Goal: Transaction & Acquisition: Purchase product/service

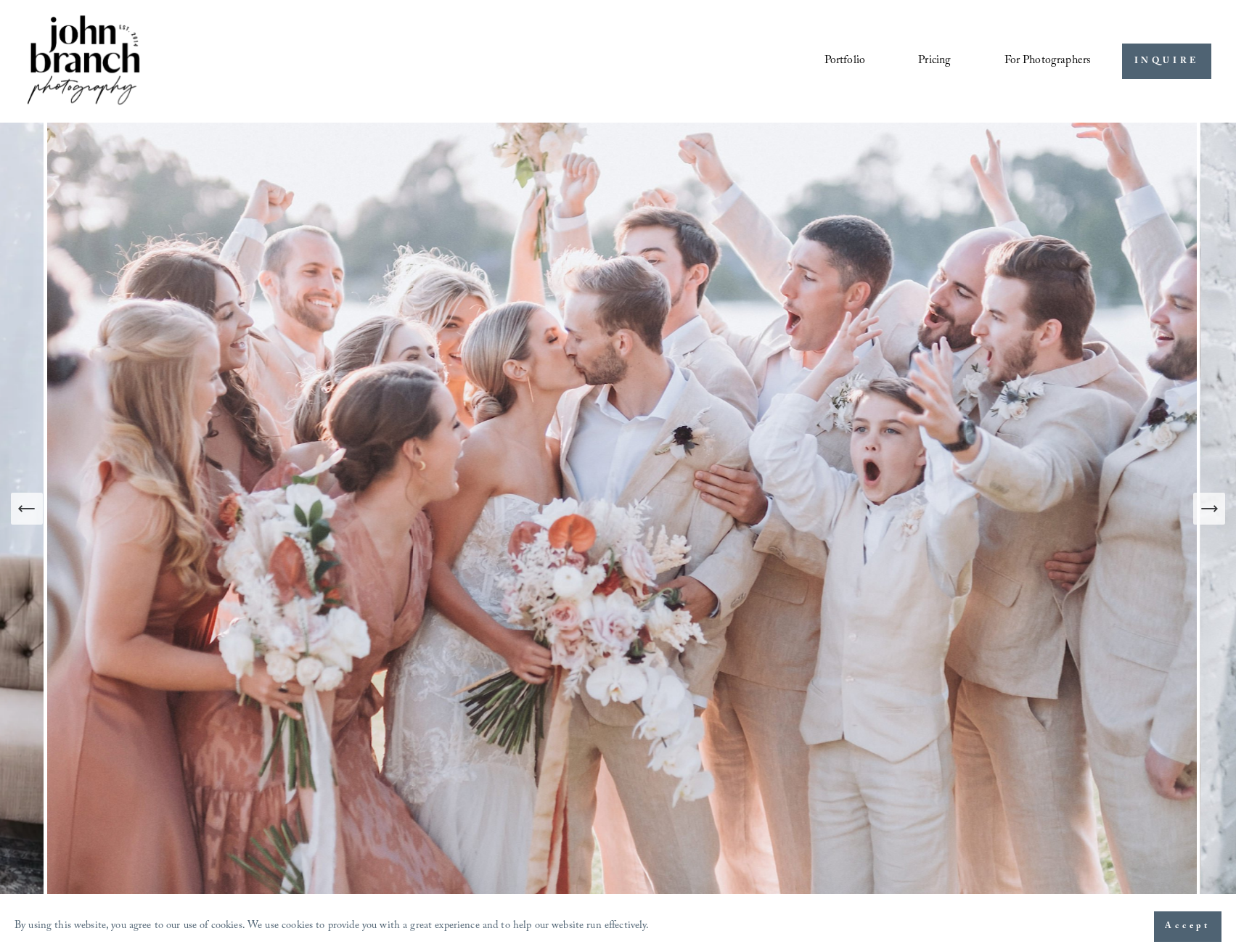
drag, startPoint x: 1134, startPoint y: 792, endPoint x: 998, endPoint y: 139, distance: 667.0
click at [0, 0] on span "Presets" at bounding box center [0, 0] width 0 height 0
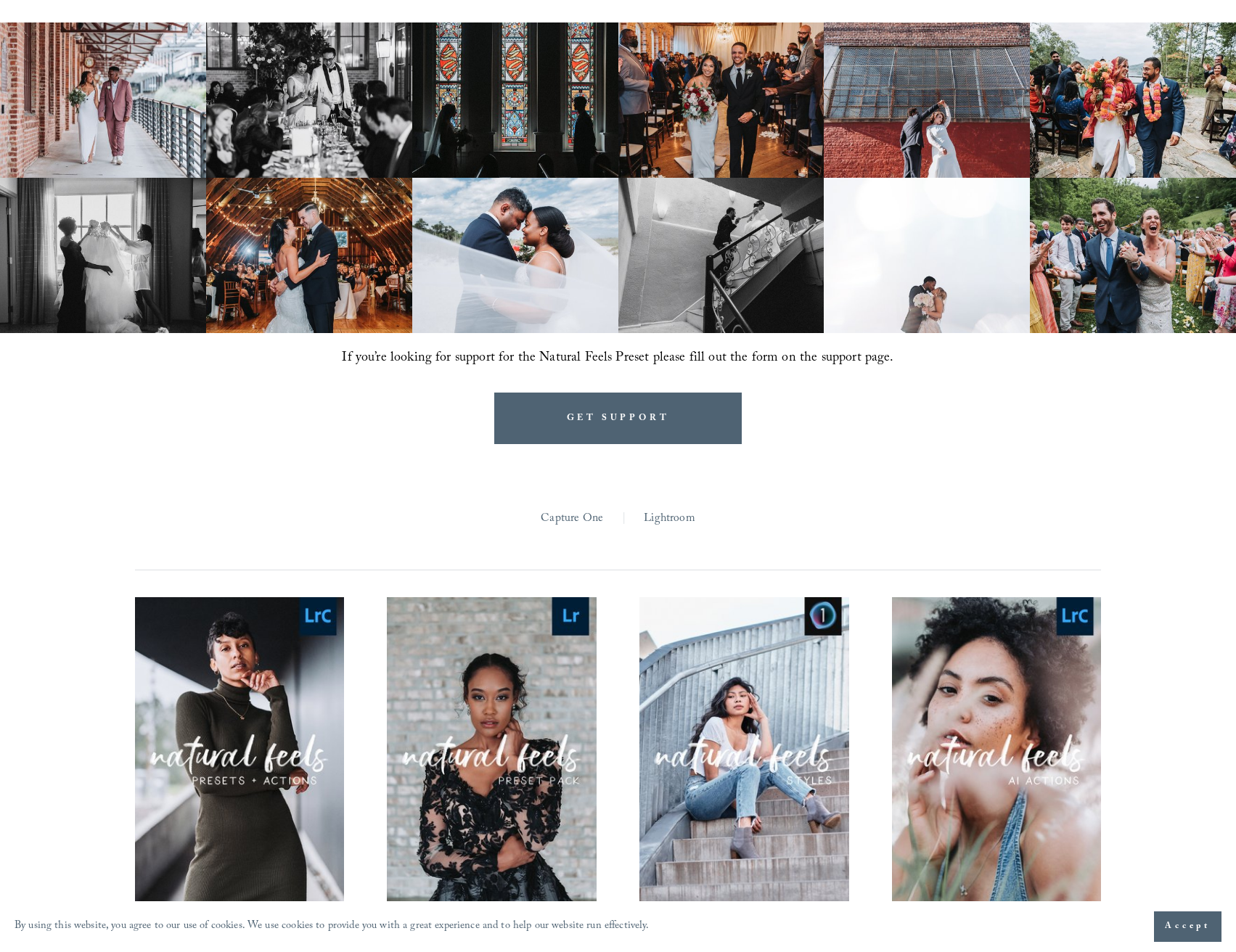
scroll to position [1306, 0]
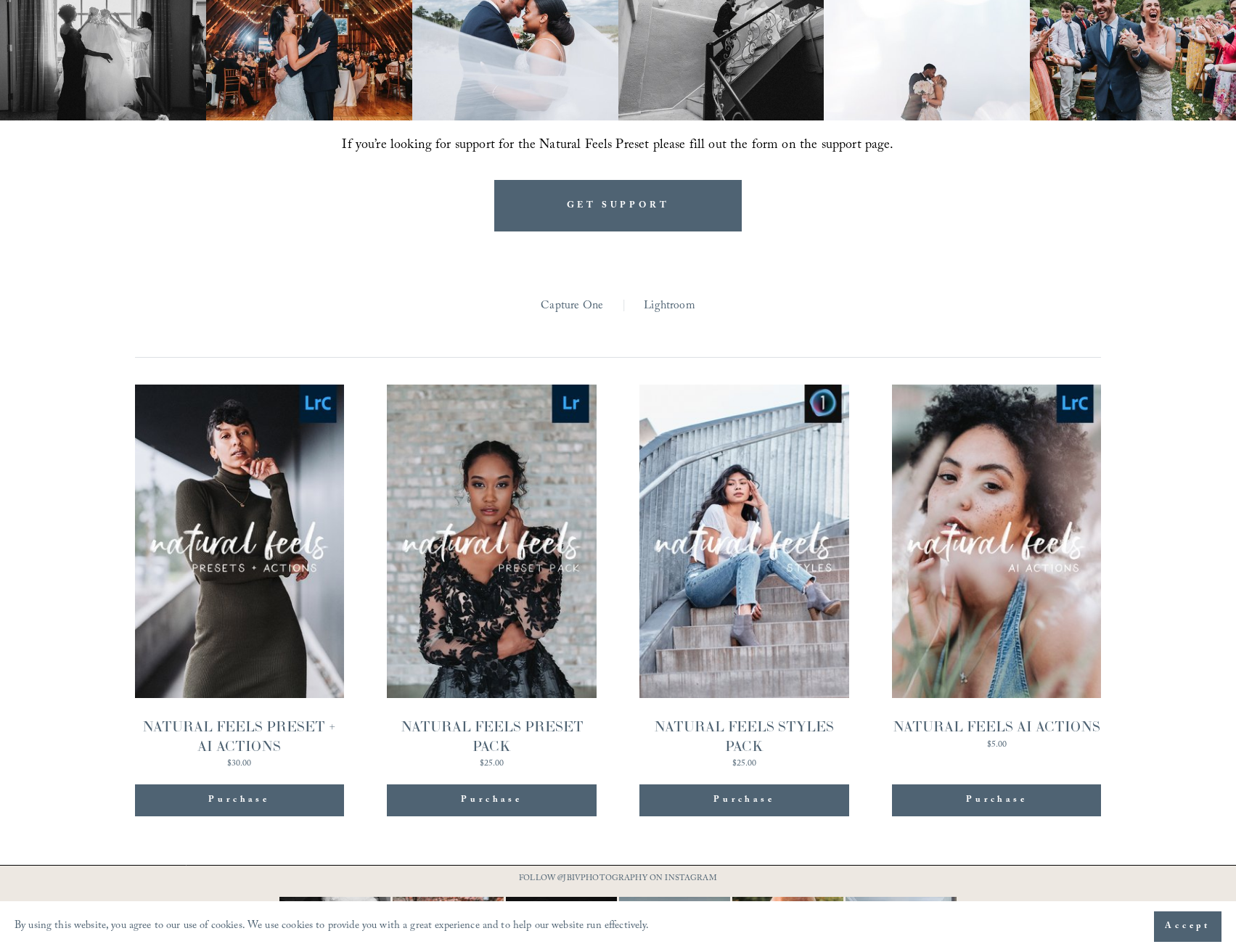
click at [259, 492] on span "Quick View" at bounding box center [238, 509] width 90 height 40
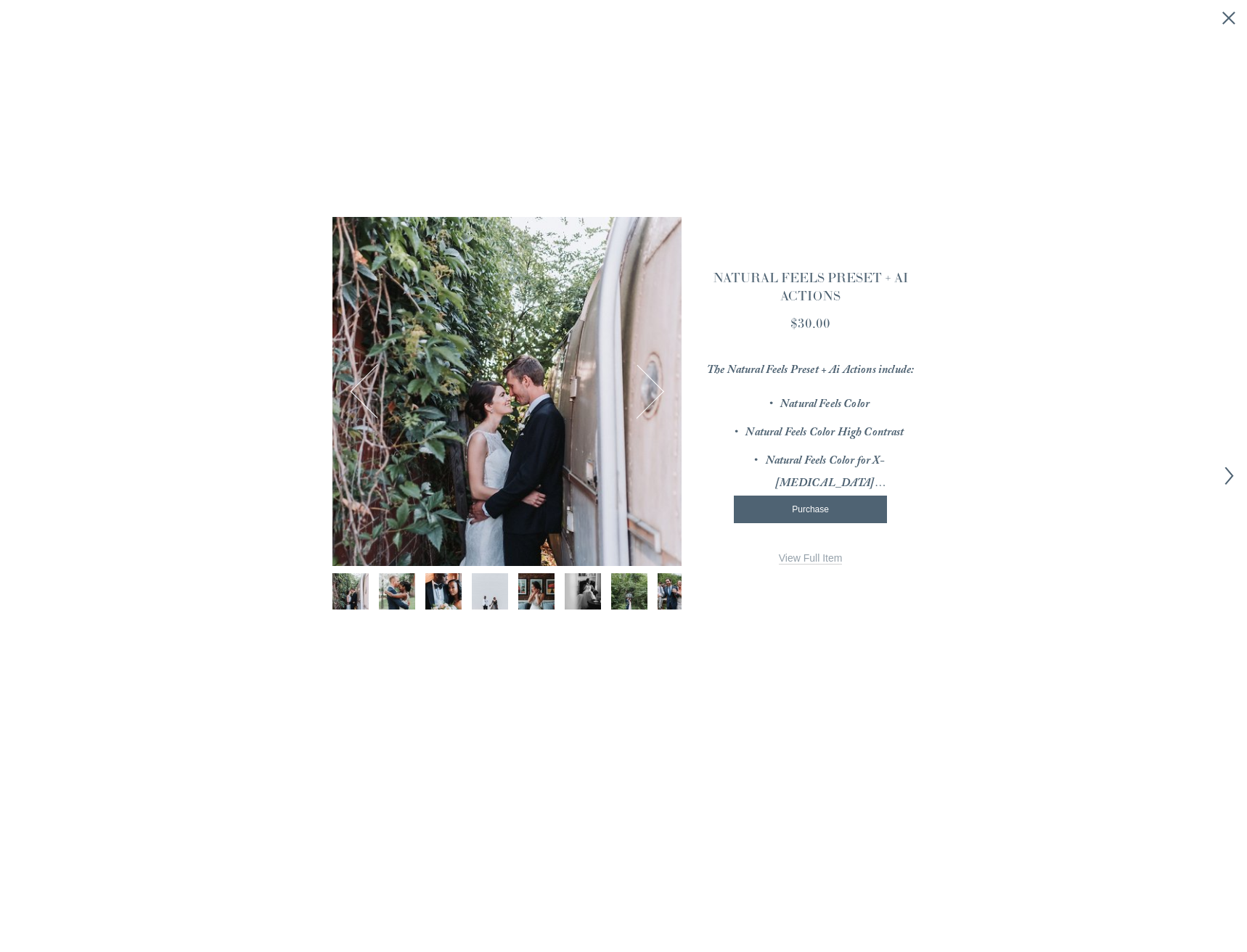
click at [393, 582] on img "Image 2 of 12" at bounding box center [397, 591] width 54 height 36
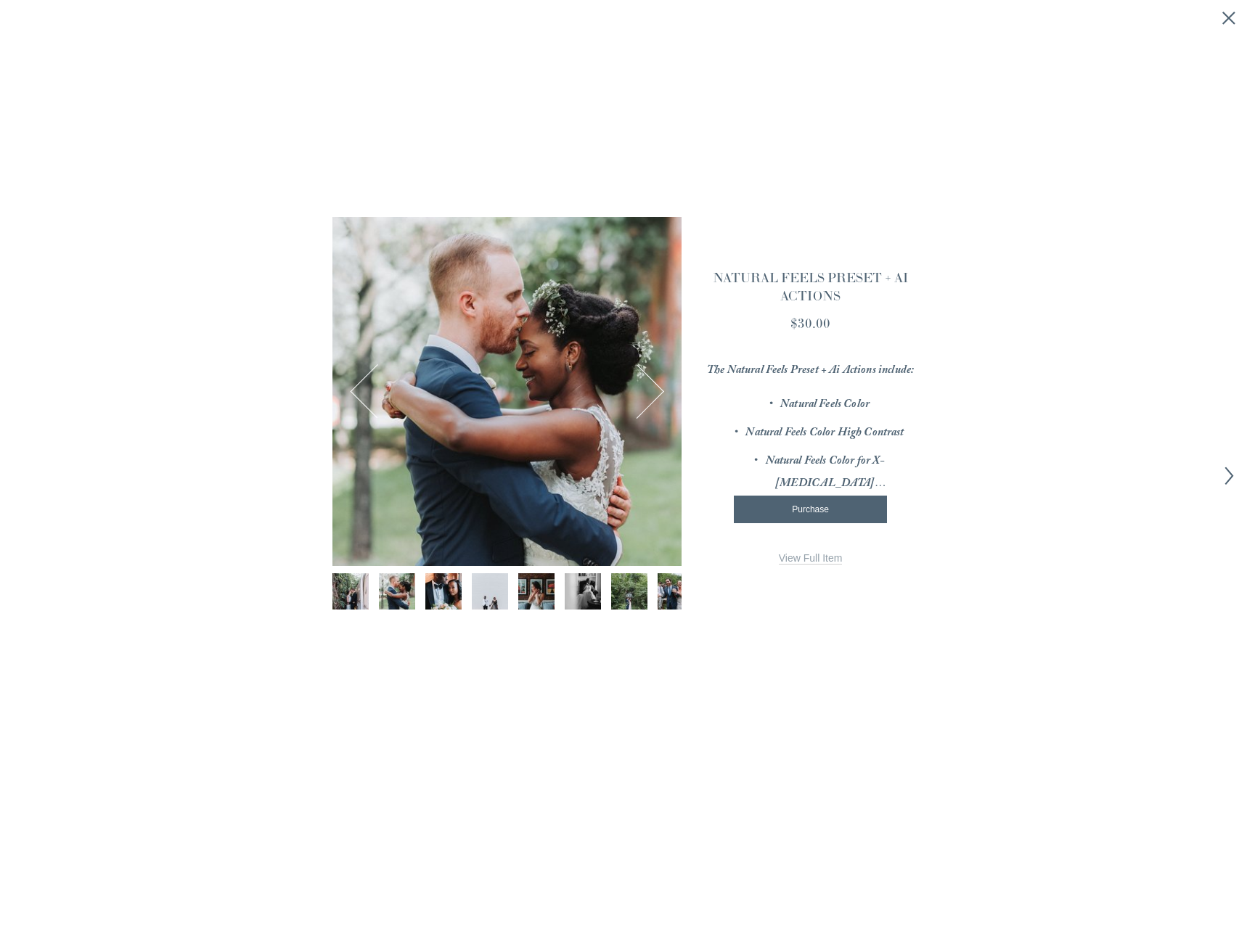
click at [432, 582] on img "Image 3 of 12" at bounding box center [444, 591] width 54 height 36
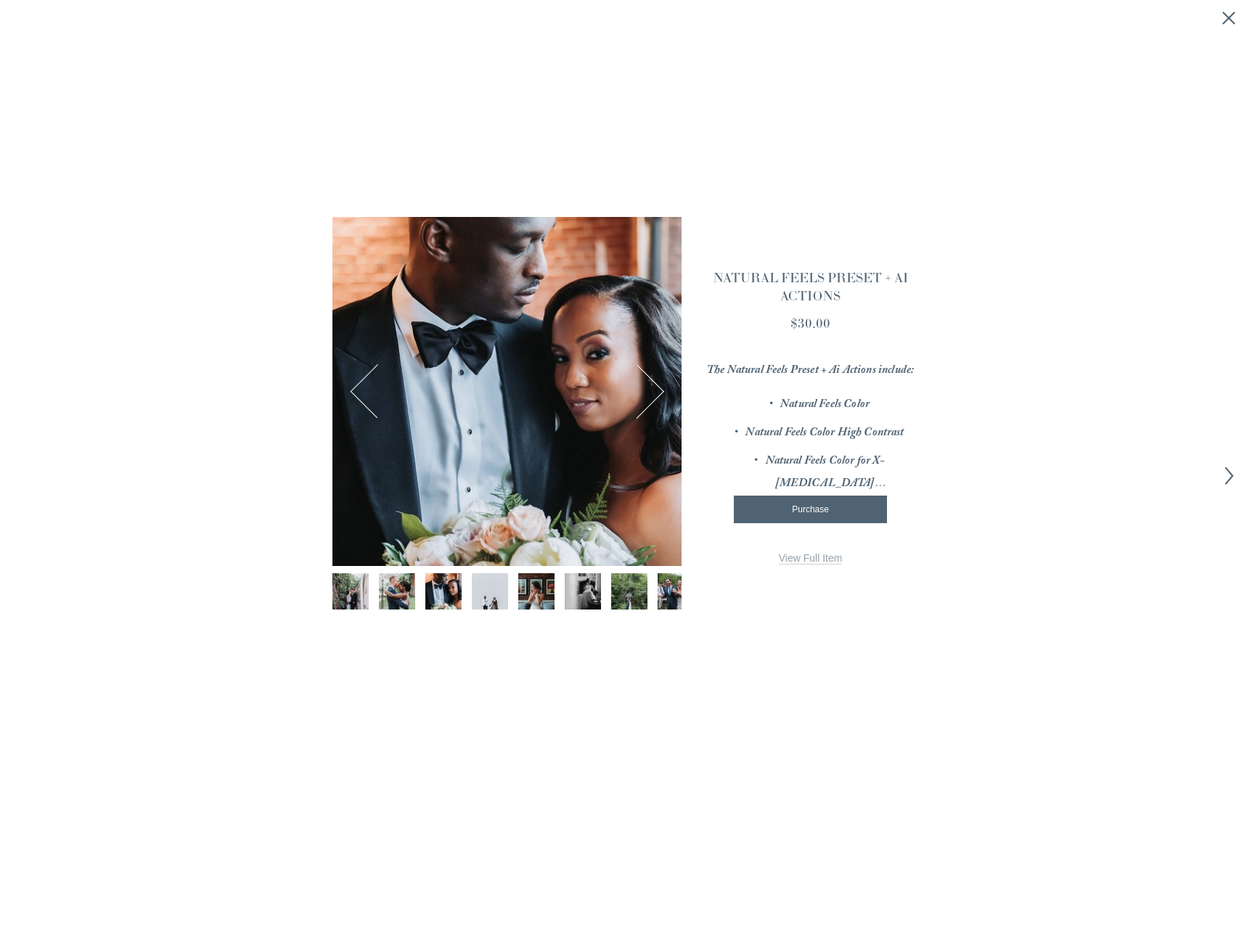
click at [484, 585] on img "Image 4 of 12" at bounding box center [490, 591] width 54 height 36
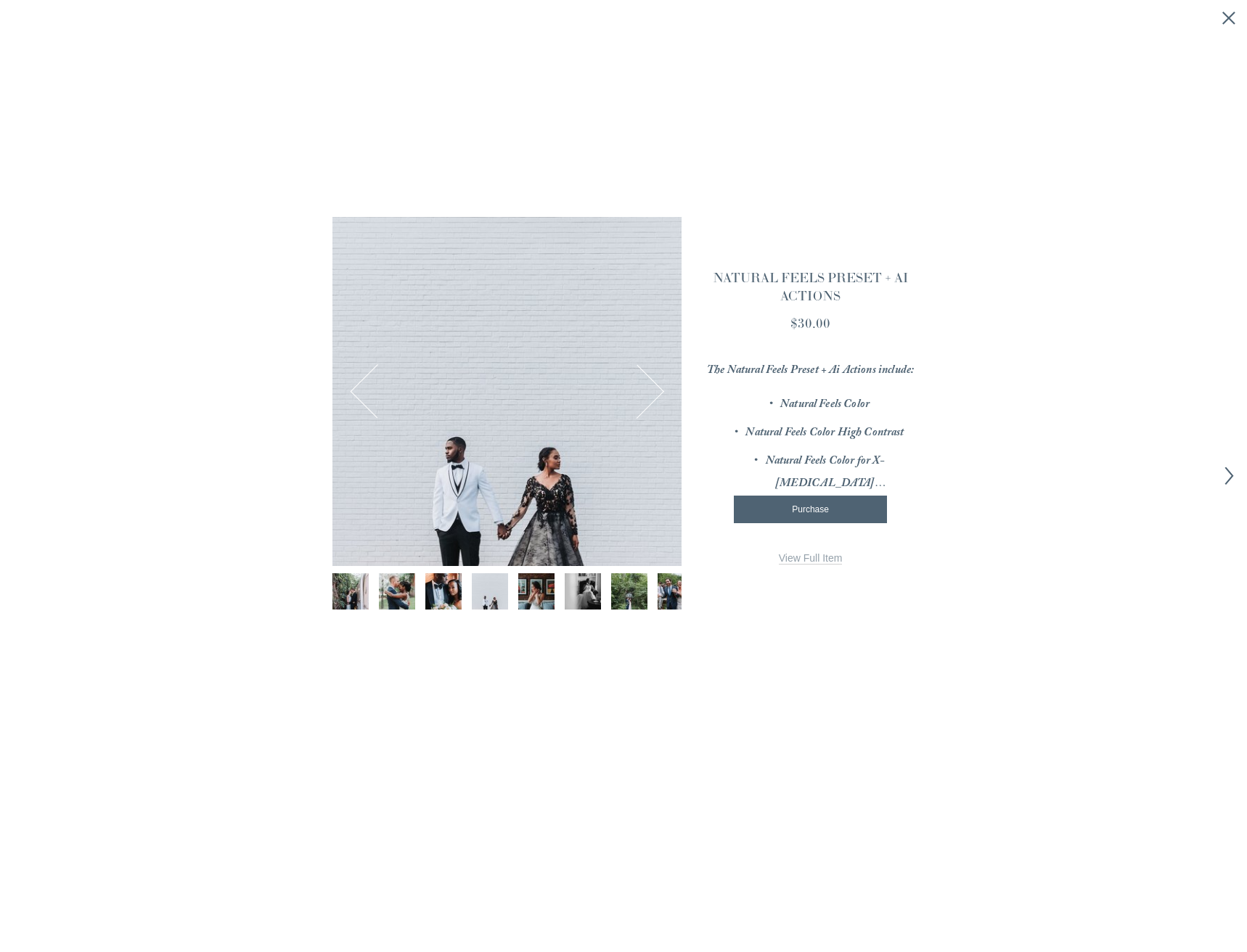
click at [533, 583] on img "Image 5 of 12" at bounding box center [536, 591] width 54 height 36
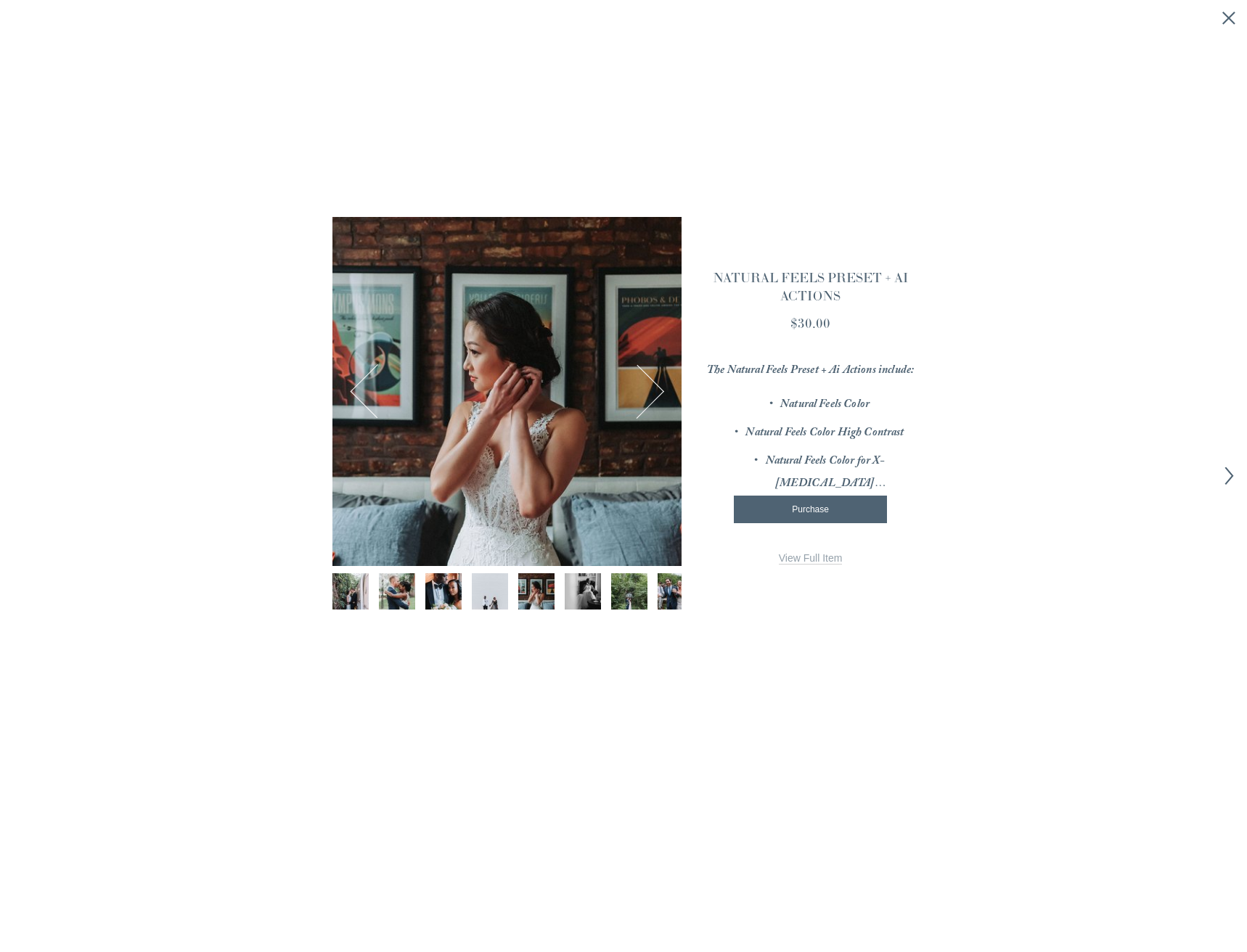
click at [581, 582] on img "Image 6 of 12" at bounding box center [582, 591] width 54 height 36
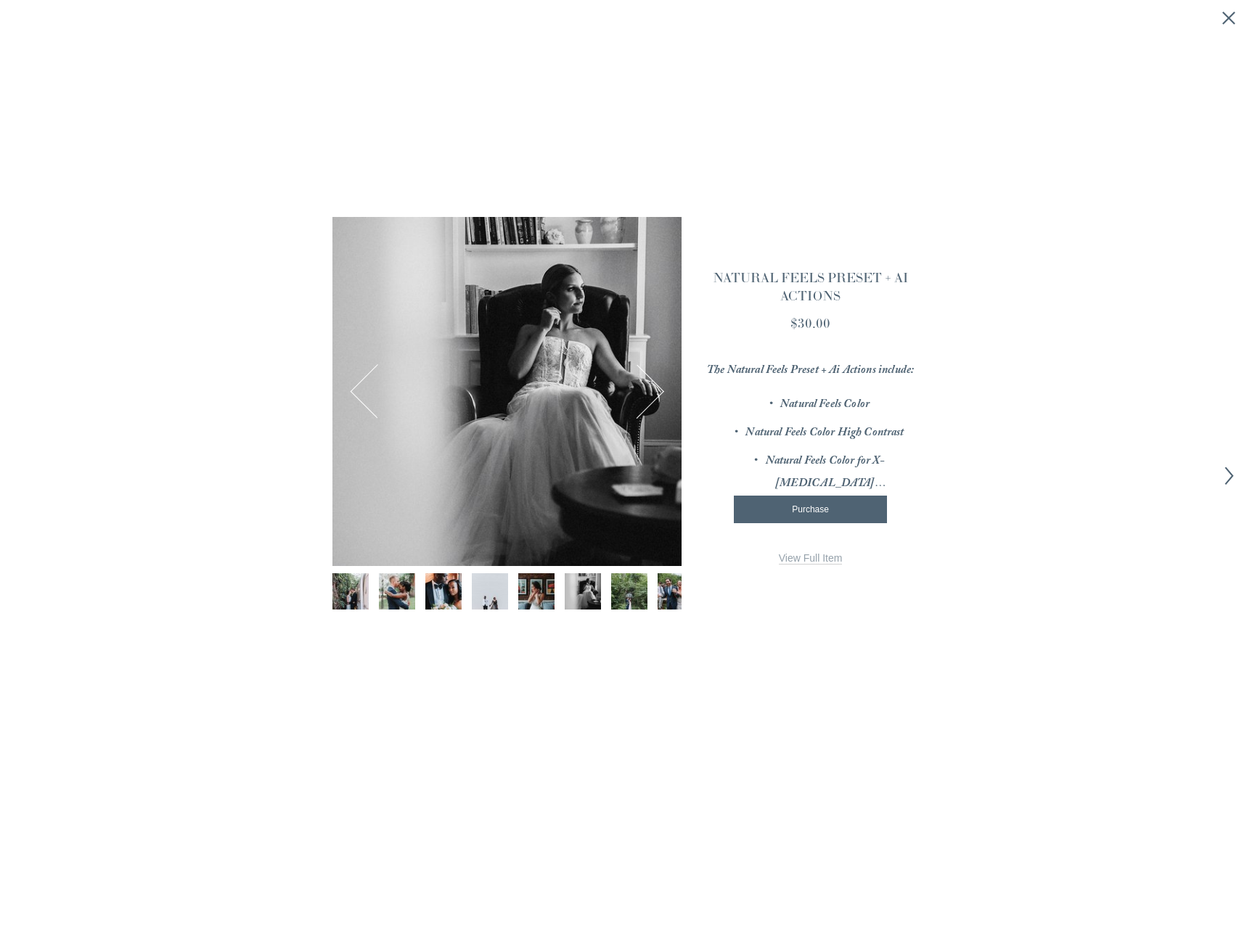
click at [616, 585] on img "Image 7 of 12" at bounding box center [629, 591] width 54 height 36
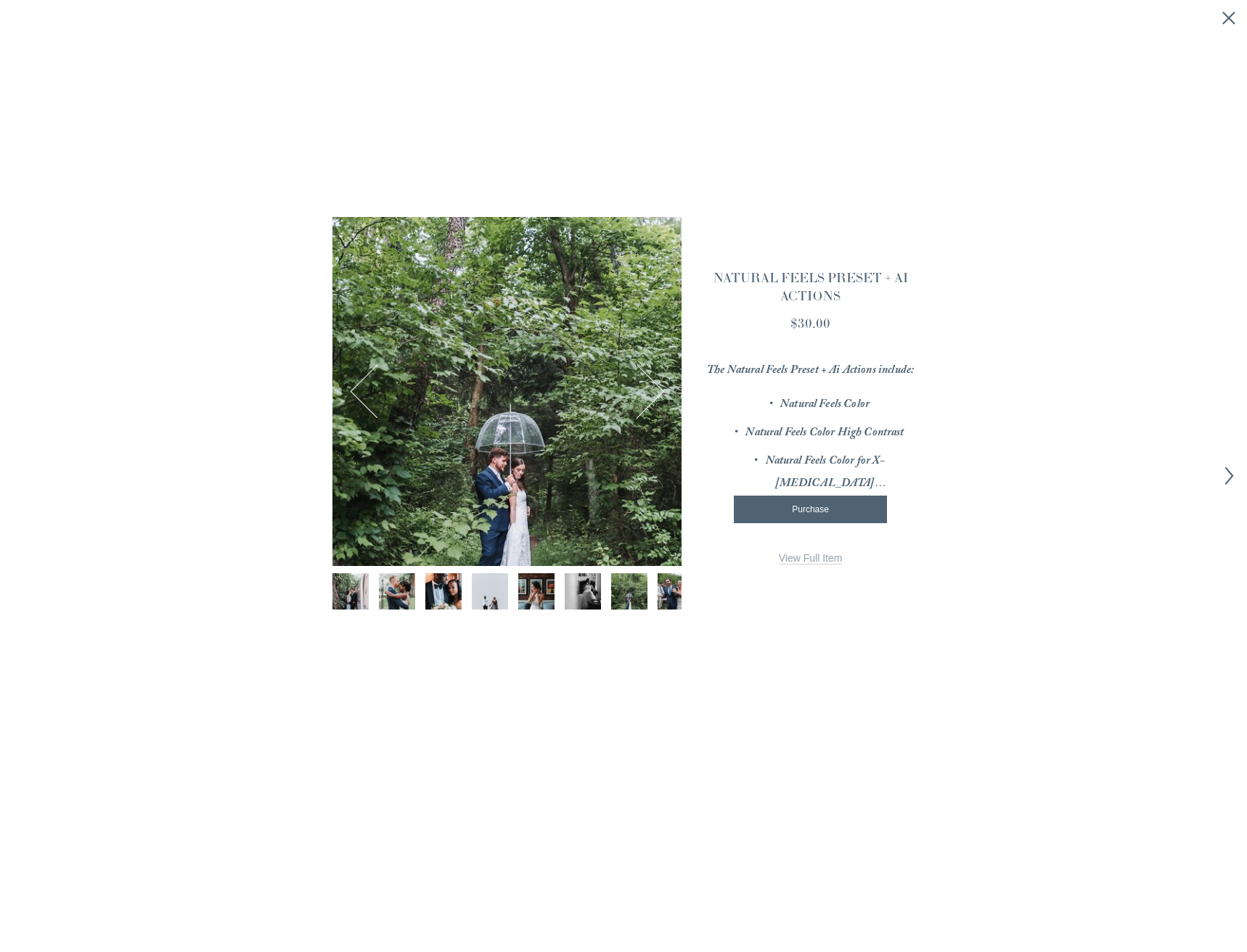
click at [656, 585] on div at bounding box center [506, 596] width 349 height 44
click at [677, 596] on img "Image 8 of 12" at bounding box center [675, 591] width 54 height 36
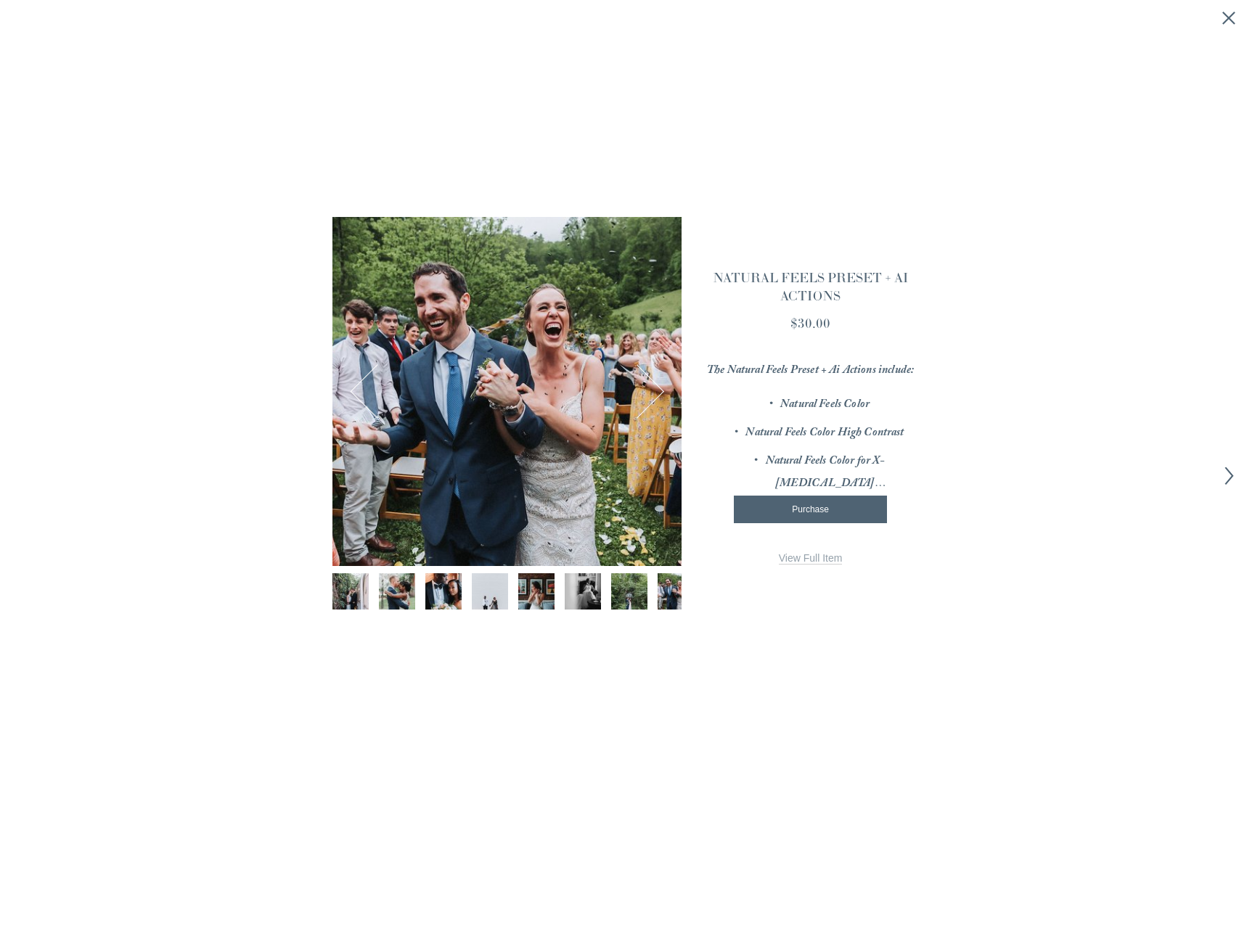
click at [1235, 17] on div "× ." at bounding box center [624, 476] width 1247 height 952
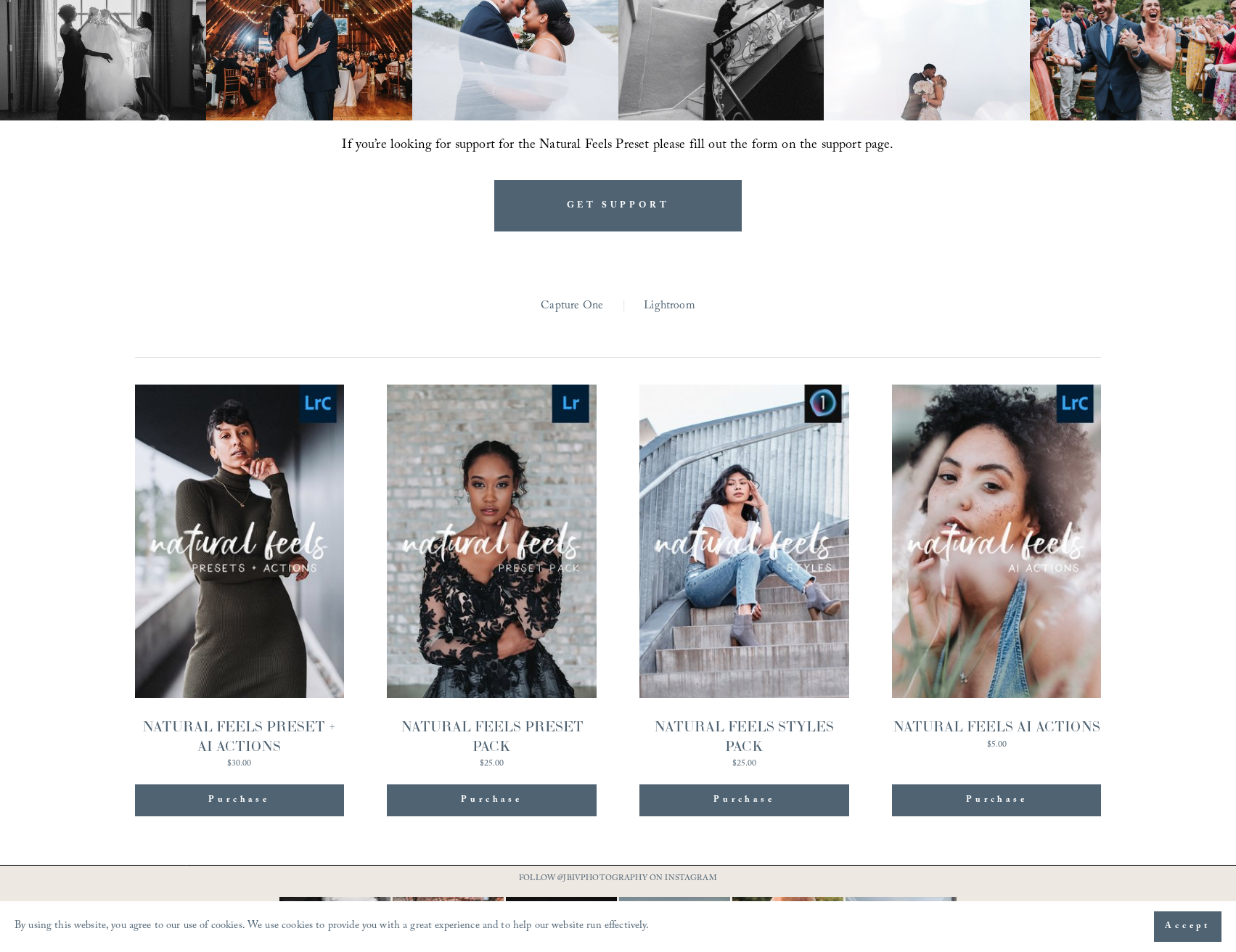
click at [523, 595] on link "Quick View NATURAL FEELS PRESET PACK $25.00" at bounding box center [491, 576] width 209 height 384
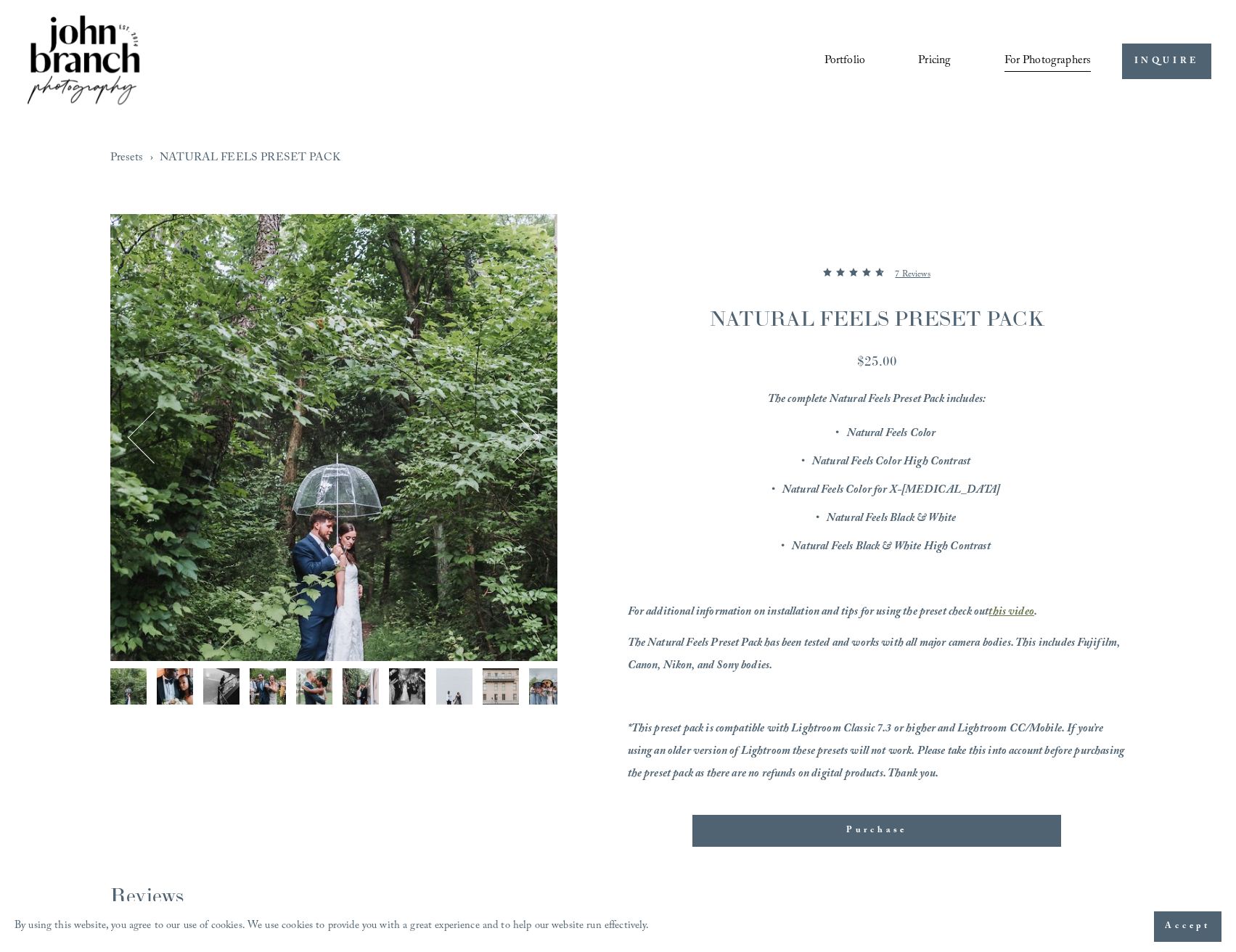
click at [193, 683] on div "Gallery thumbnails" at bounding box center [334, 690] width 447 height 44
click at [239, 683] on img "Image 3 of 12" at bounding box center [221, 686] width 36 height 36
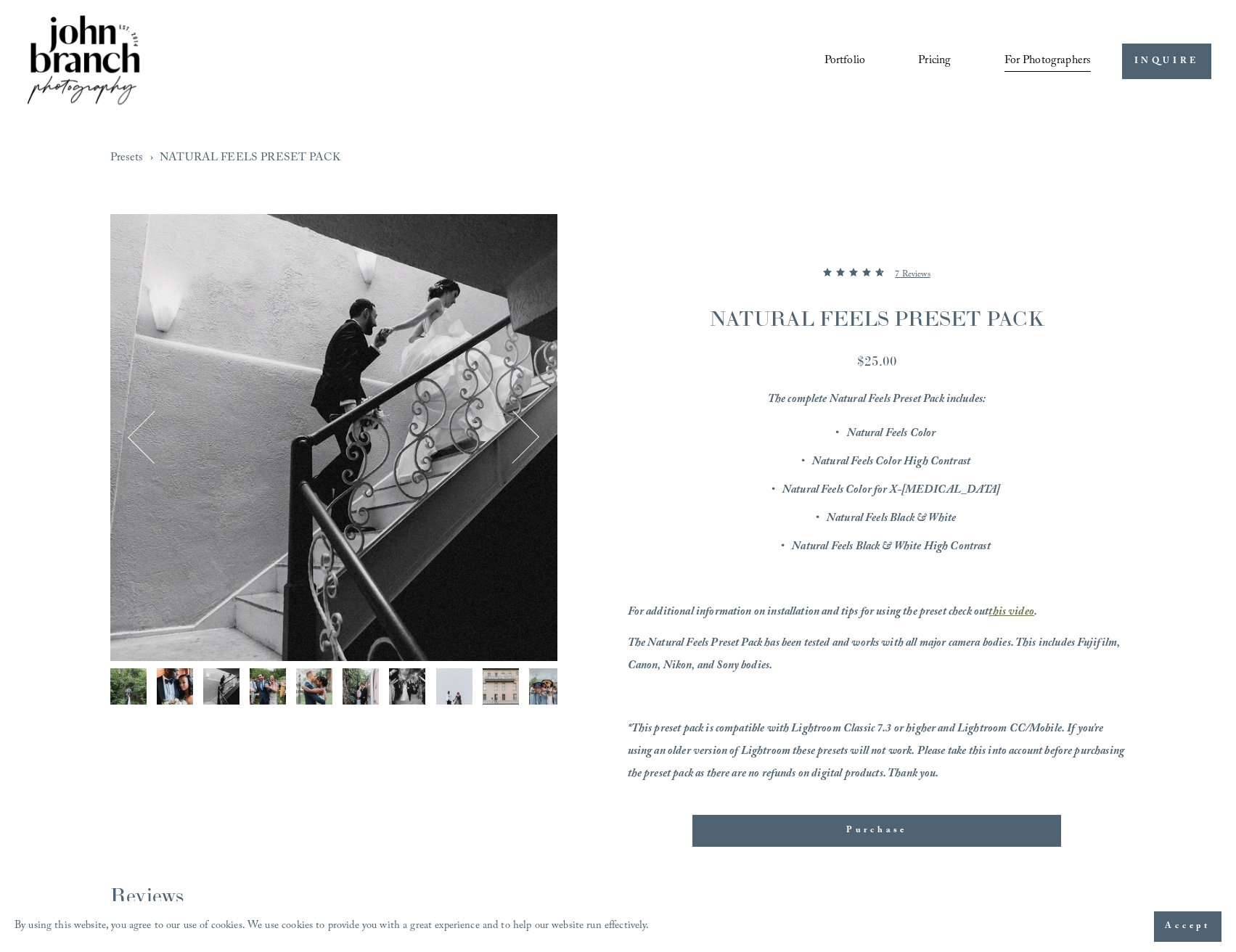
click at [303, 677] on img "Image 5 of 12" at bounding box center [314, 686] width 36 height 36
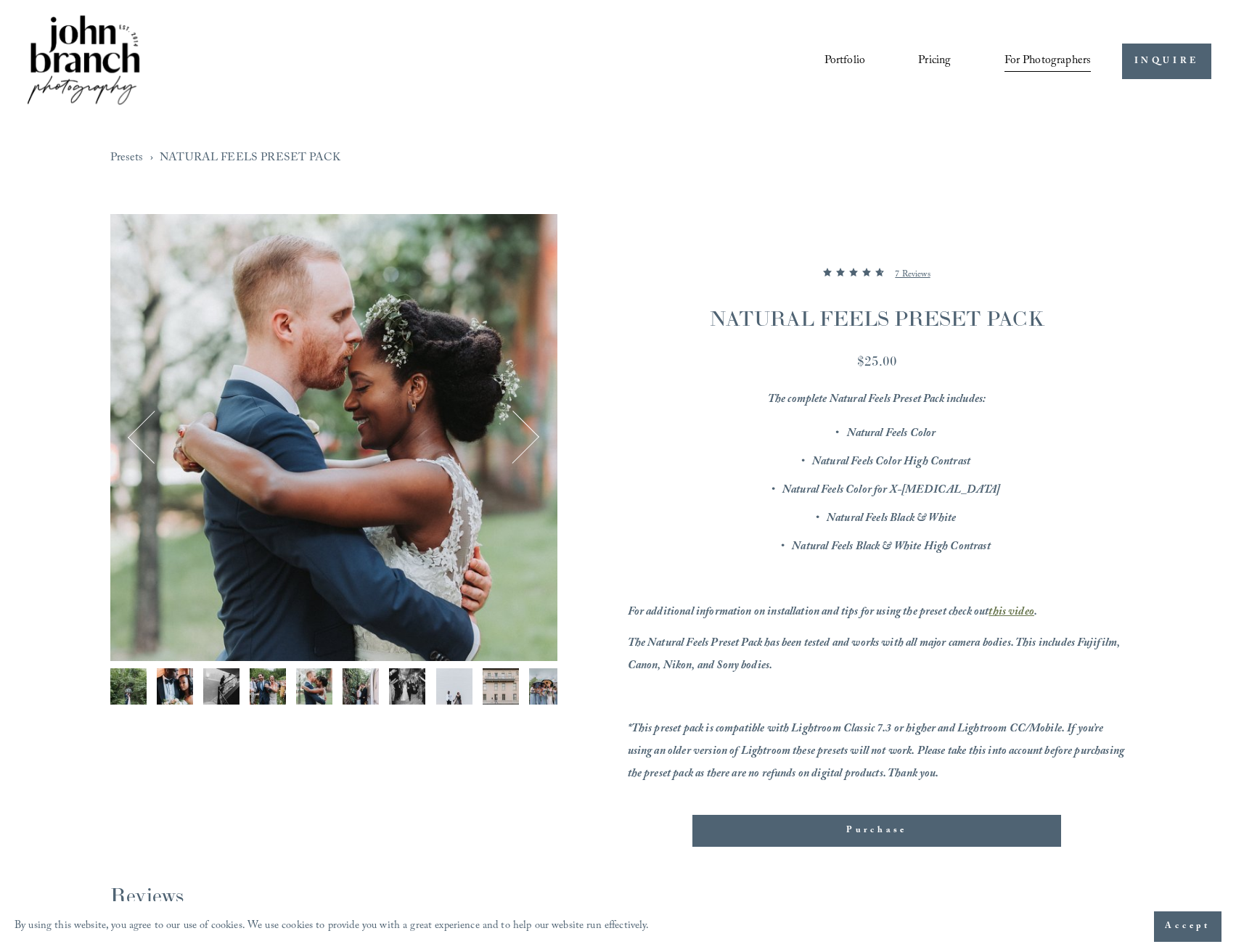
click at [400, 670] on img "Image 7 of 12" at bounding box center [406, 686] width 36 height 36
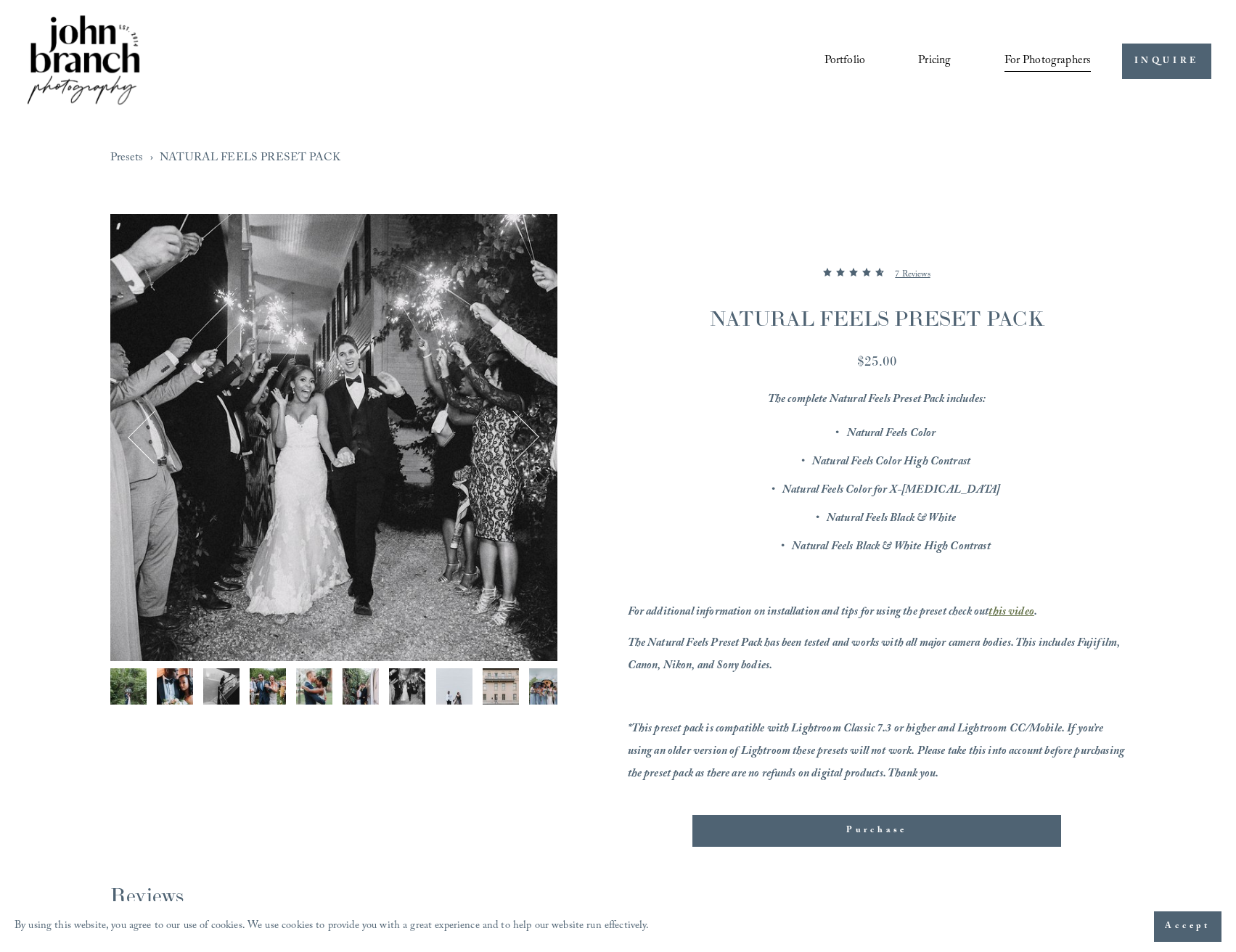
click at [132, 160] on link "Presets" at bounding box center [128, 158] width 34 height 19
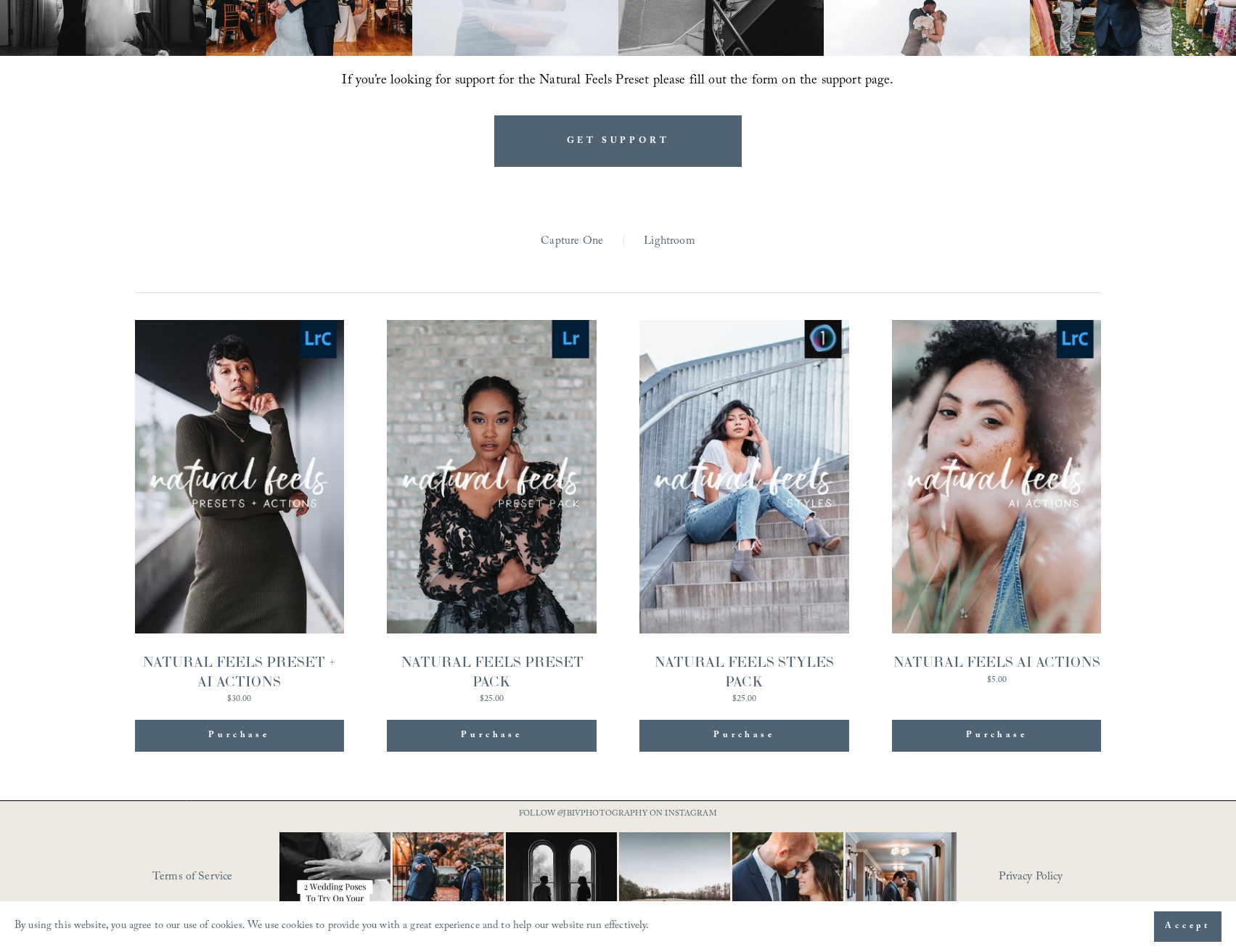
scroll to position [1417, 0]
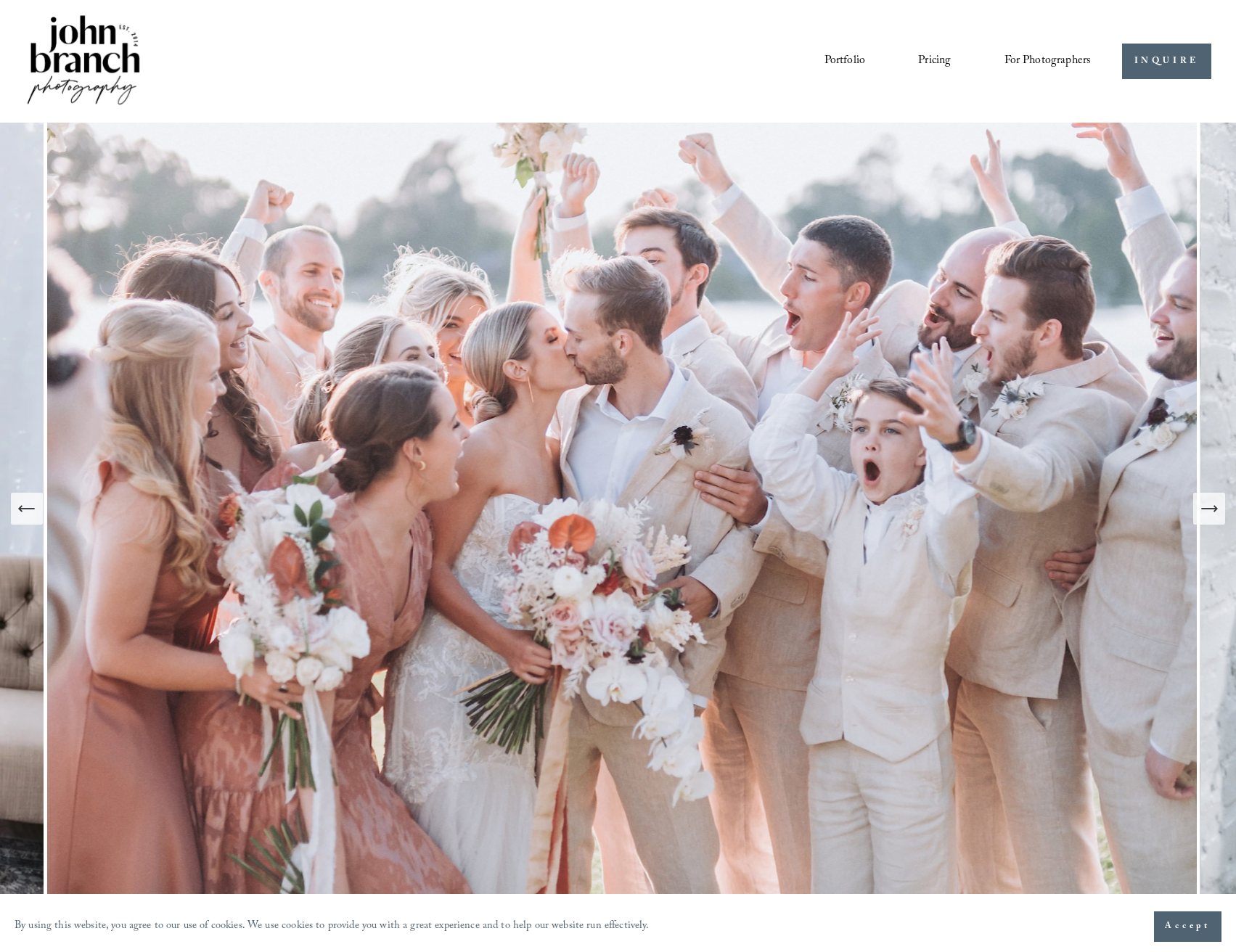
click at [1028, 60] on span "For Photographers" at bounding box center [1048, 61] width 87 height 23
click at [0, 0] on span "Presets" at bounding box center [0, 0] width 0 height 0
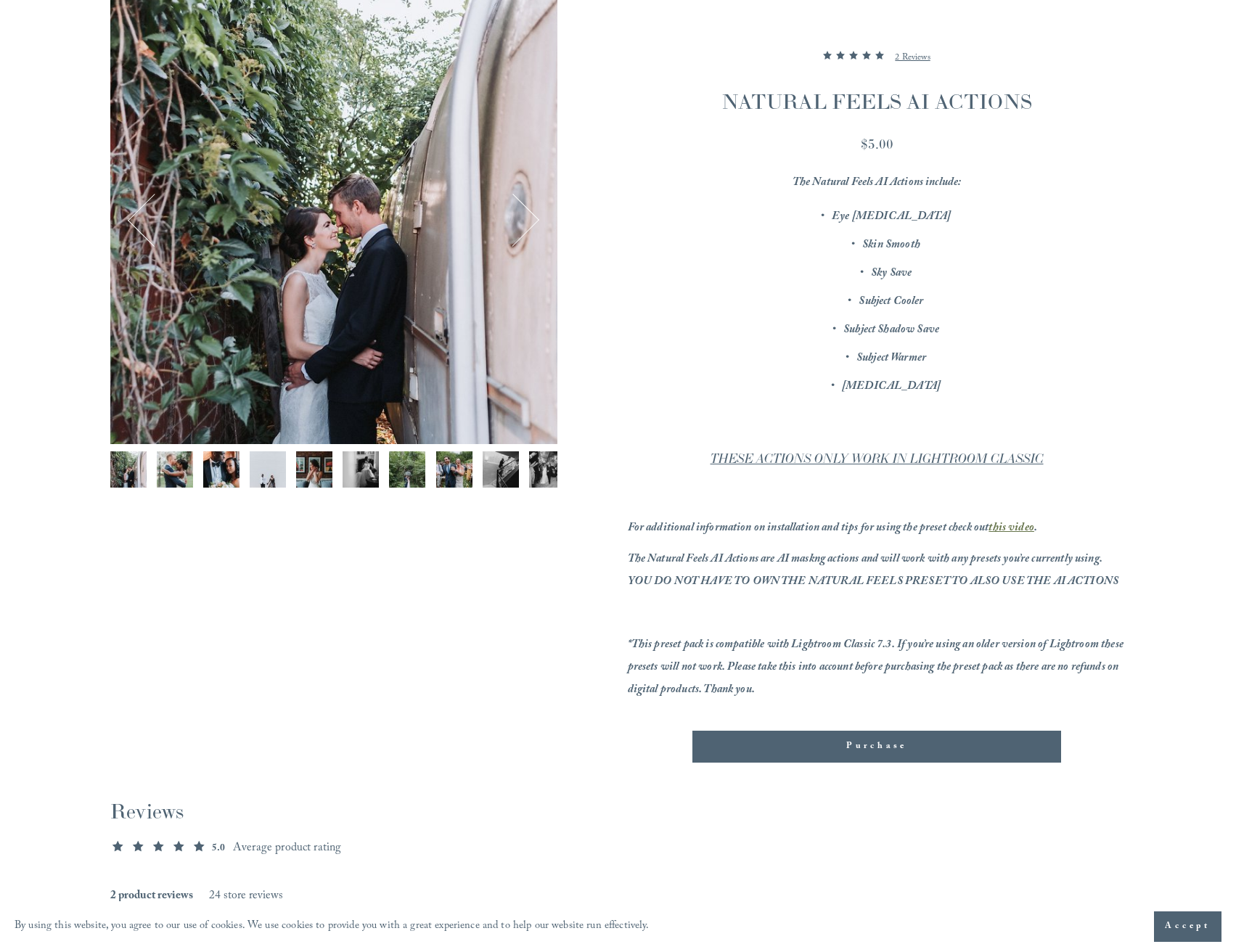
scroll to position [218, 0]
drag, startPoint x: 738, startPoint y: 526, endPoint x: 1089, endPoint y: 543, distance: 351.4
click at [1092, 542] on div "The Natural Feels AI Actions include: Eye Whitening Skin Smooth Sky Save Subjec…" at bounding box center [877, 436] width 498 height 530
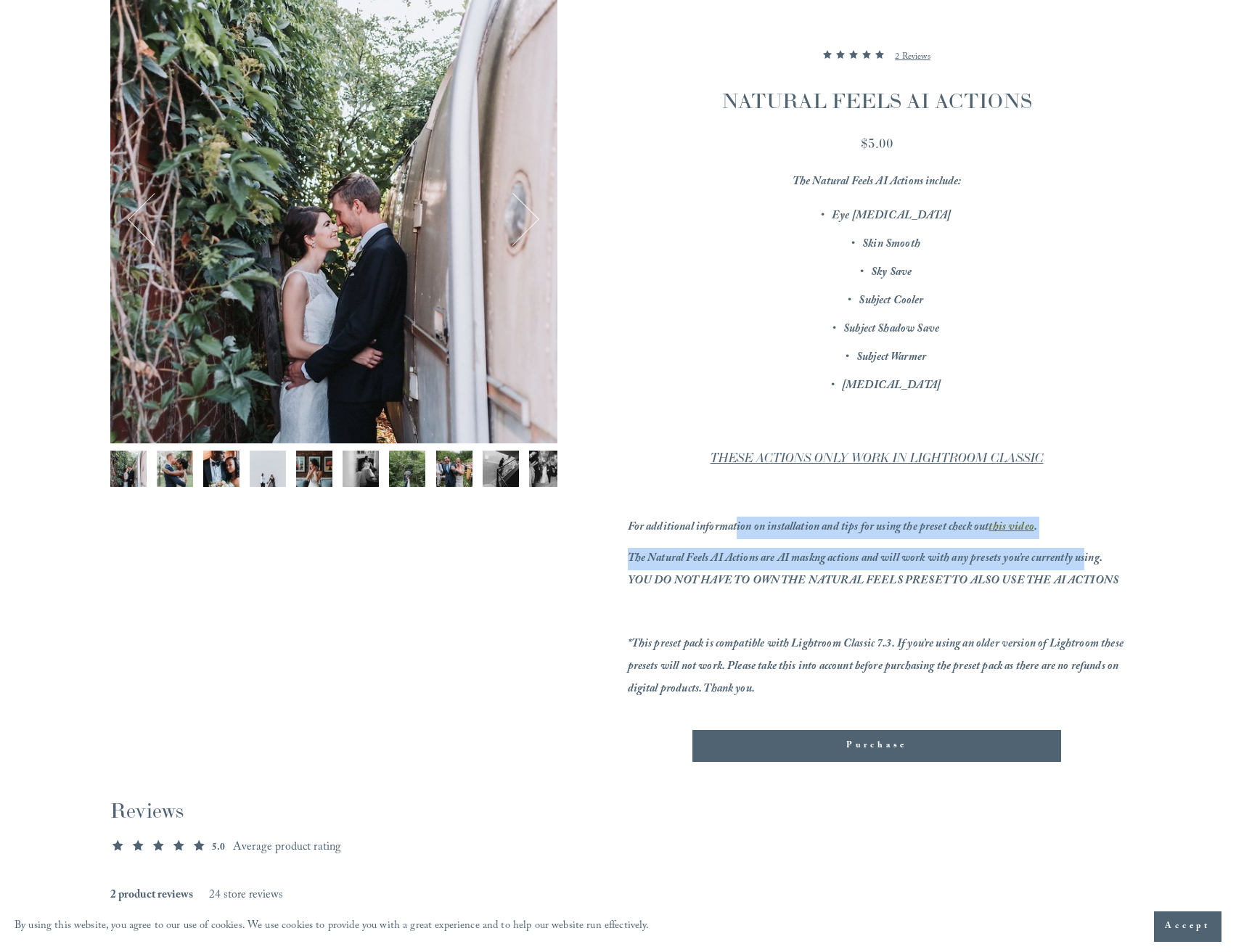
click at [1077, 546] on div "The Natural Feels AI Actions include: Eye Whitening Skin Smooth Sky Save Subjec…" at bounding box center [877, 436] width 498 height 530
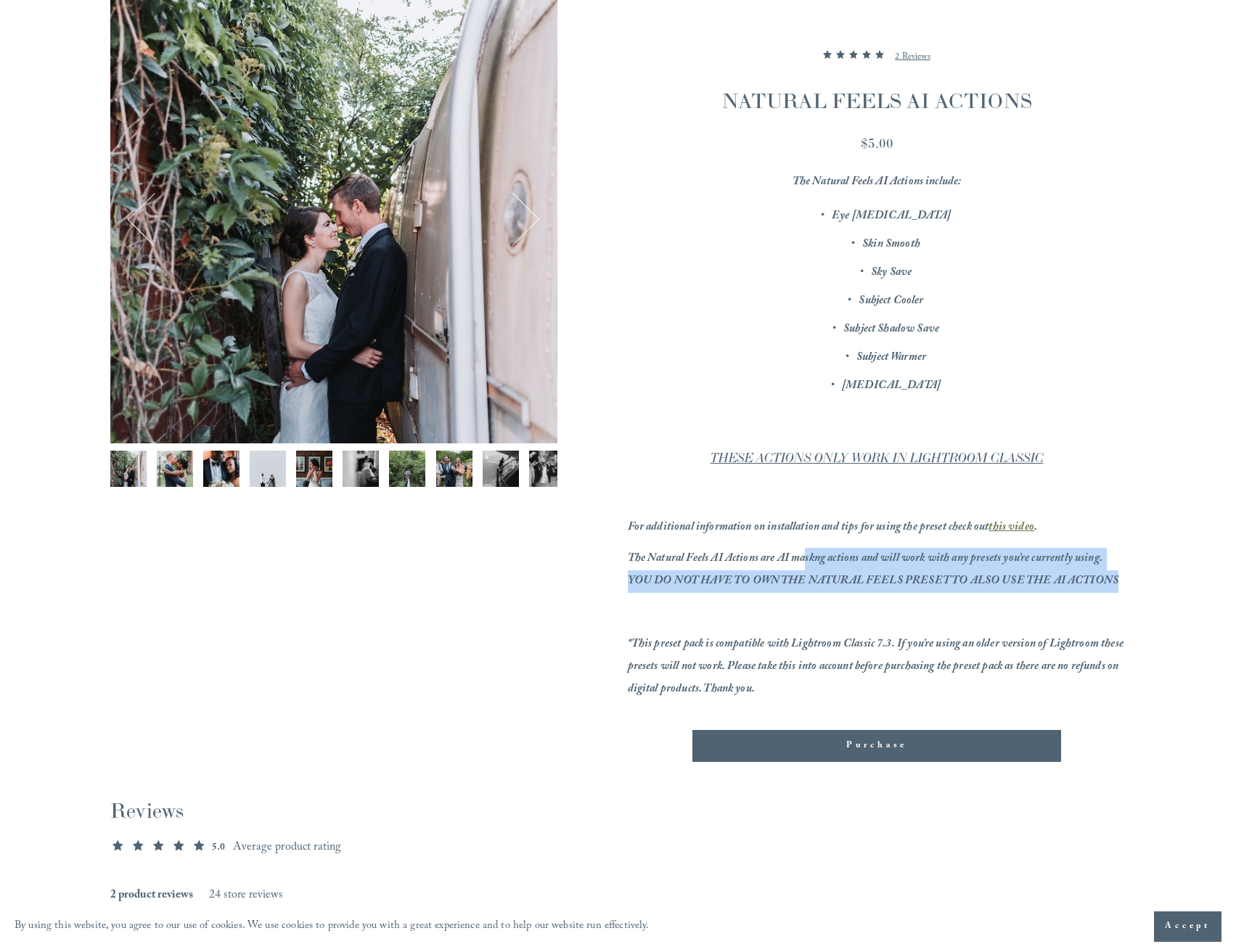
drag, startPoint x: 806, startPoint y: 554, endPoint x: 1140, endPoint y: 588, distance: 335.7
click at [1140, 588] on article "Presets NATURAL FEELS AI ACTIONS 1 / 12 Image 1 of 12" at bounding box center [618, 593] width 1065 height 1327
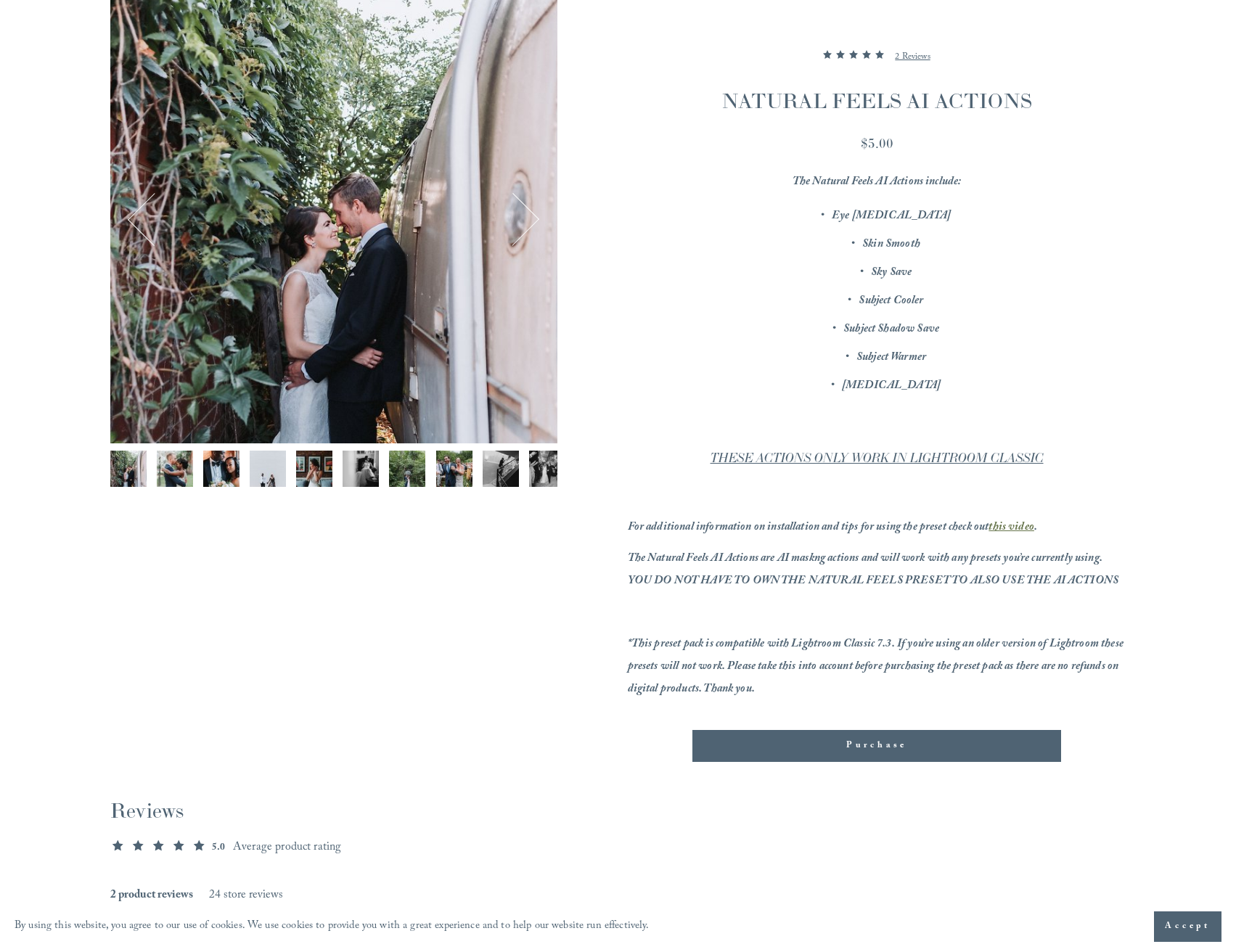
click at [837, 742] on div "Purchase" at bounding box center [877, 746] width 345 height 14
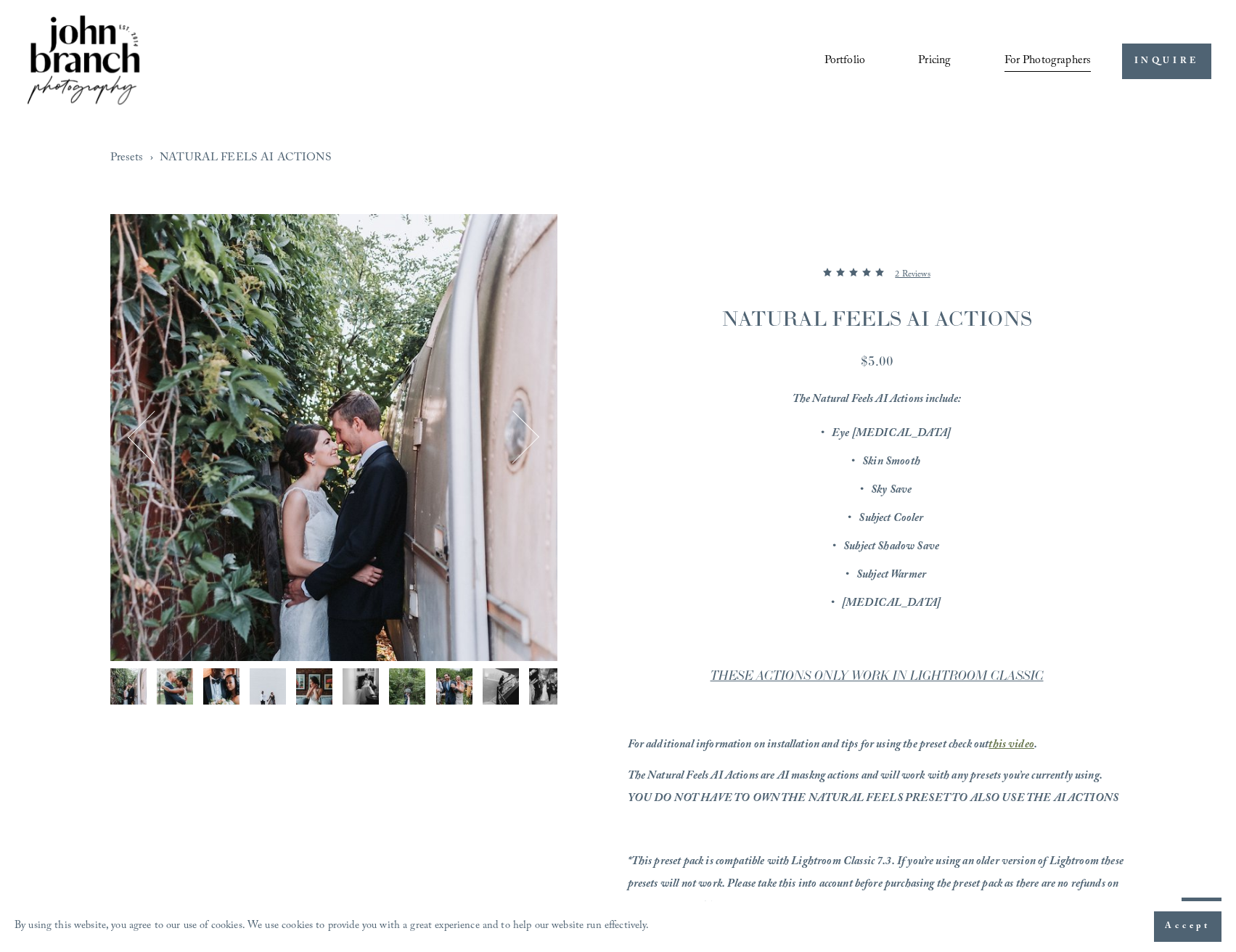
click at [0, 0] on span "Presets" at bounding box center [0, 0] width 0 height 0
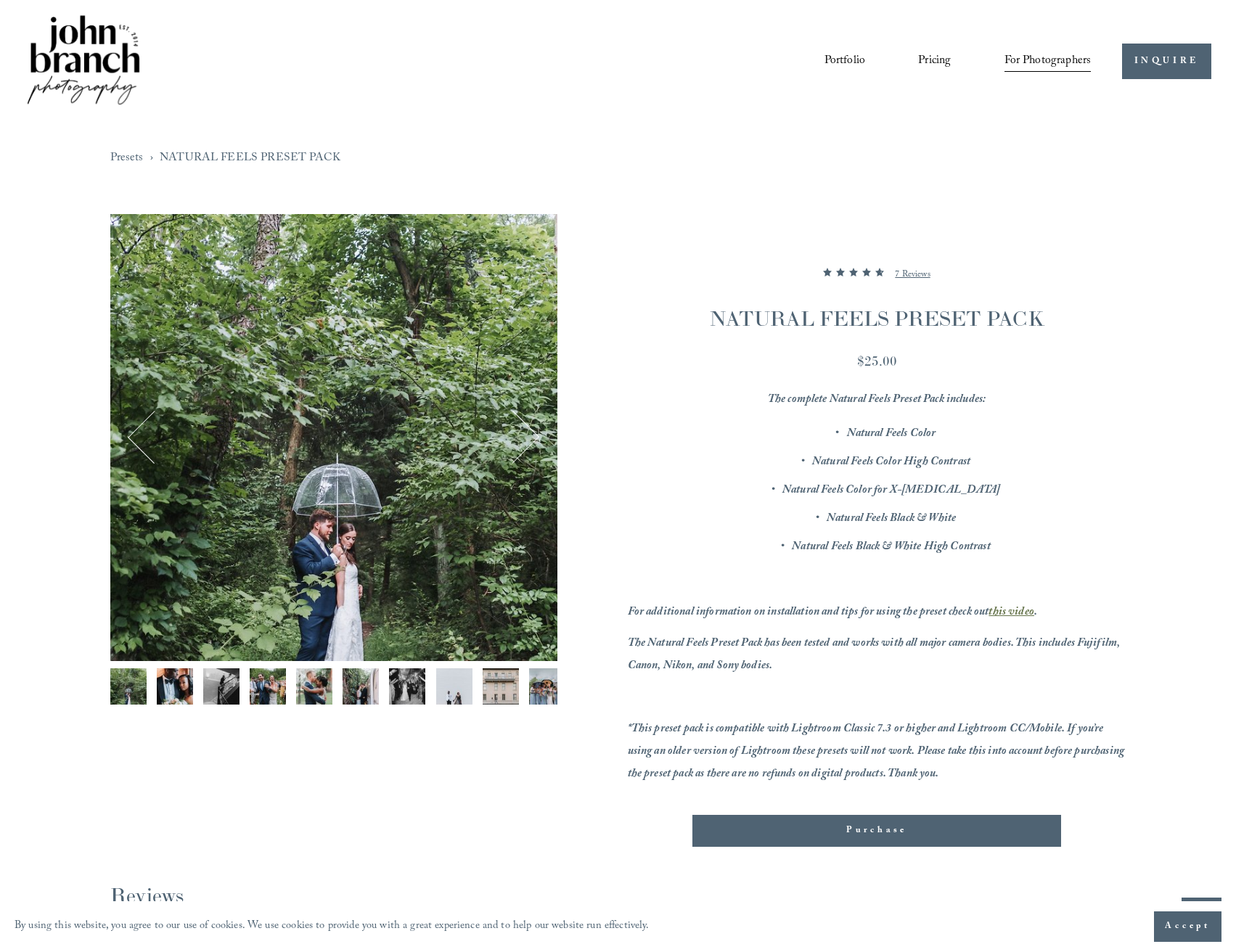
click at [0, 0] on span "Presets" at bounding box center [0, 0] width 0 height 0
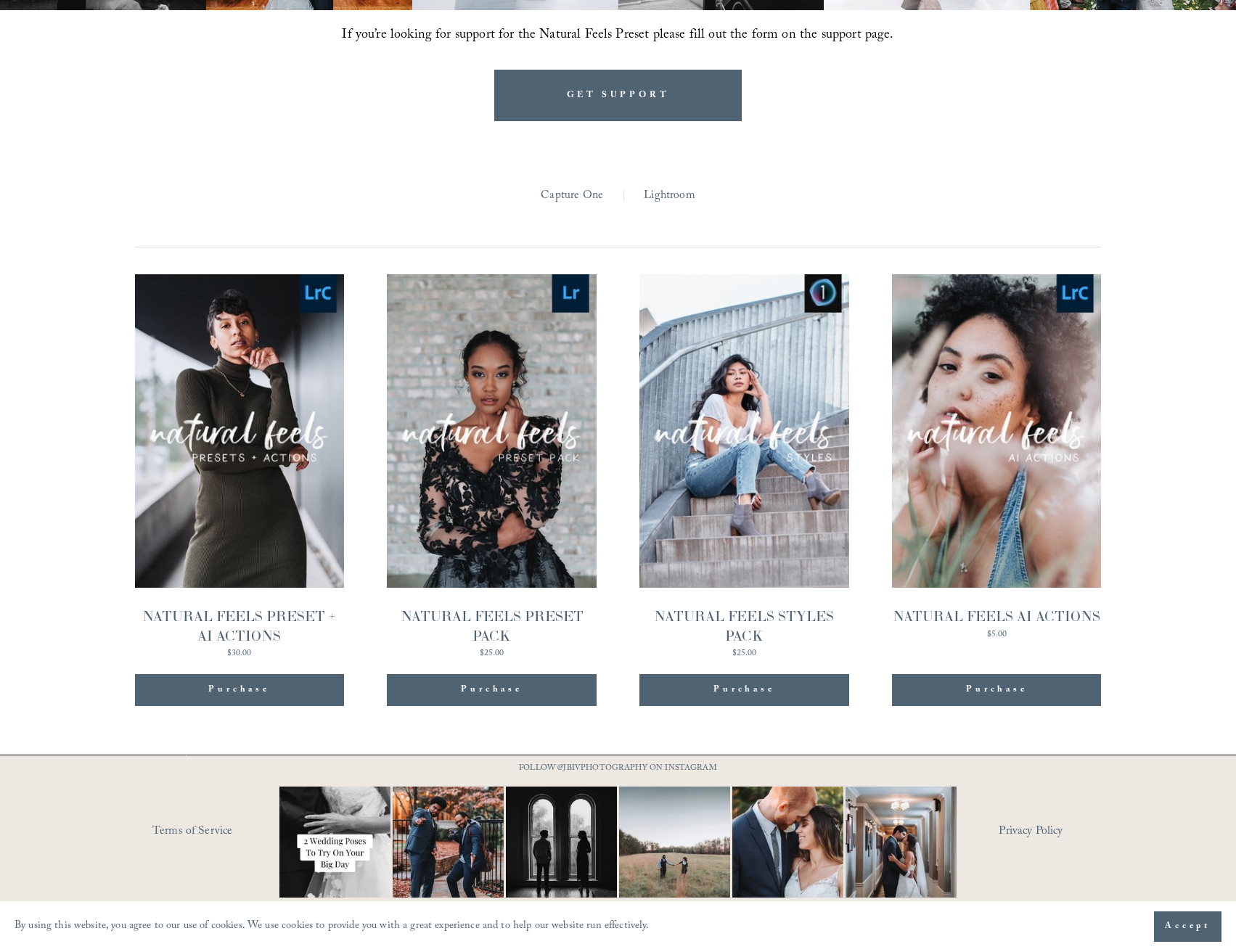
scroll to position [1417, 0]
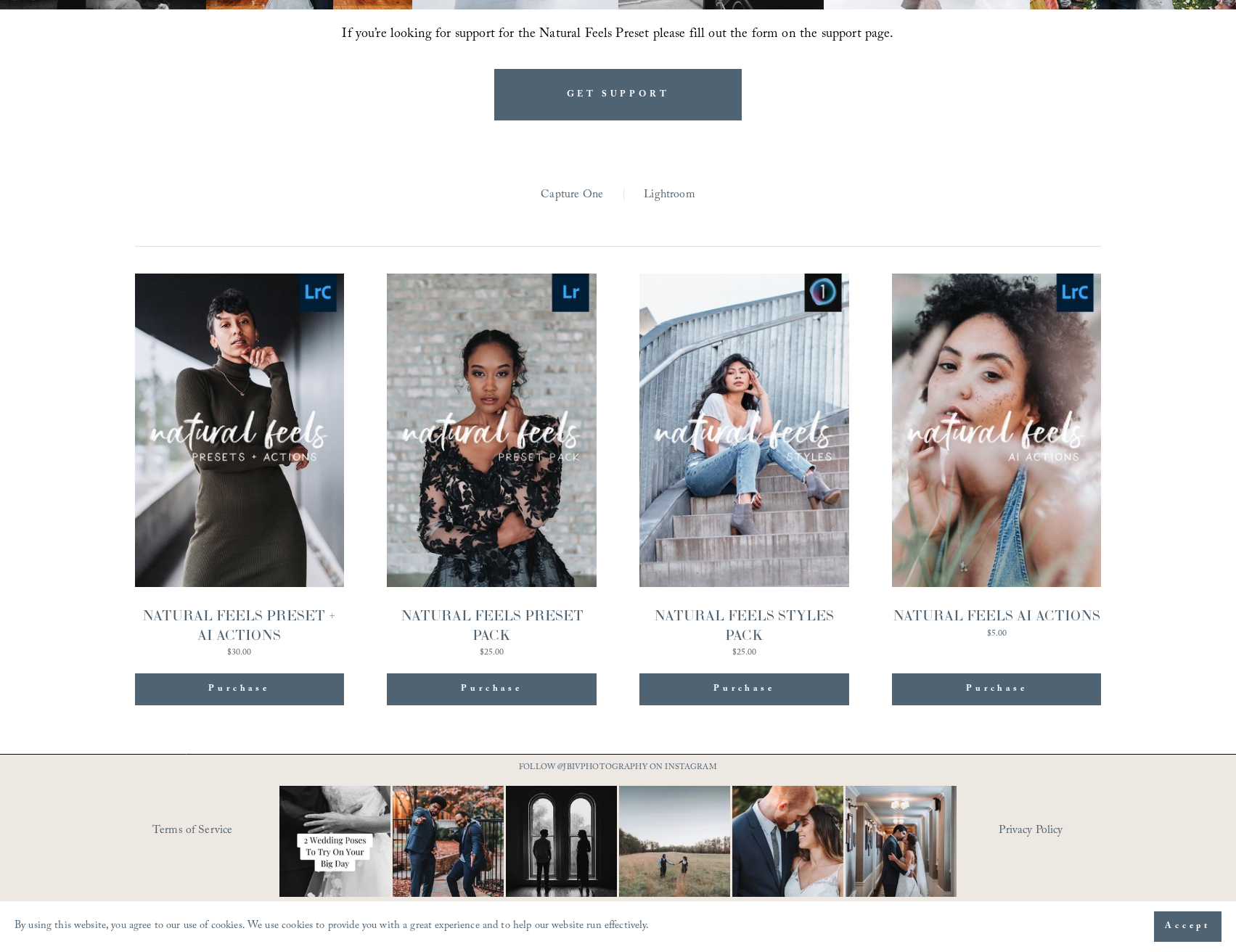
click at [316, 695] on div "Purchase" at bounding box center [239, 689] width 209 height 32
